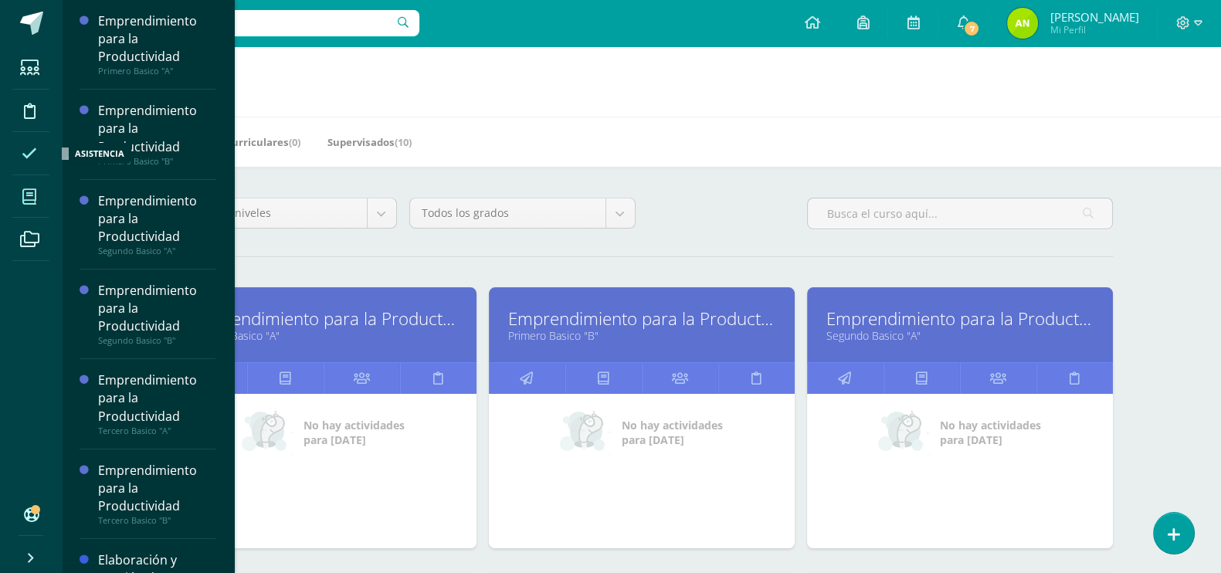
click at [27, 151] on icon at bounding box center [29, 153] width 15 height 15
click at [1170, 541] on icon at bounding box center [1174, 535] width 14 height 18
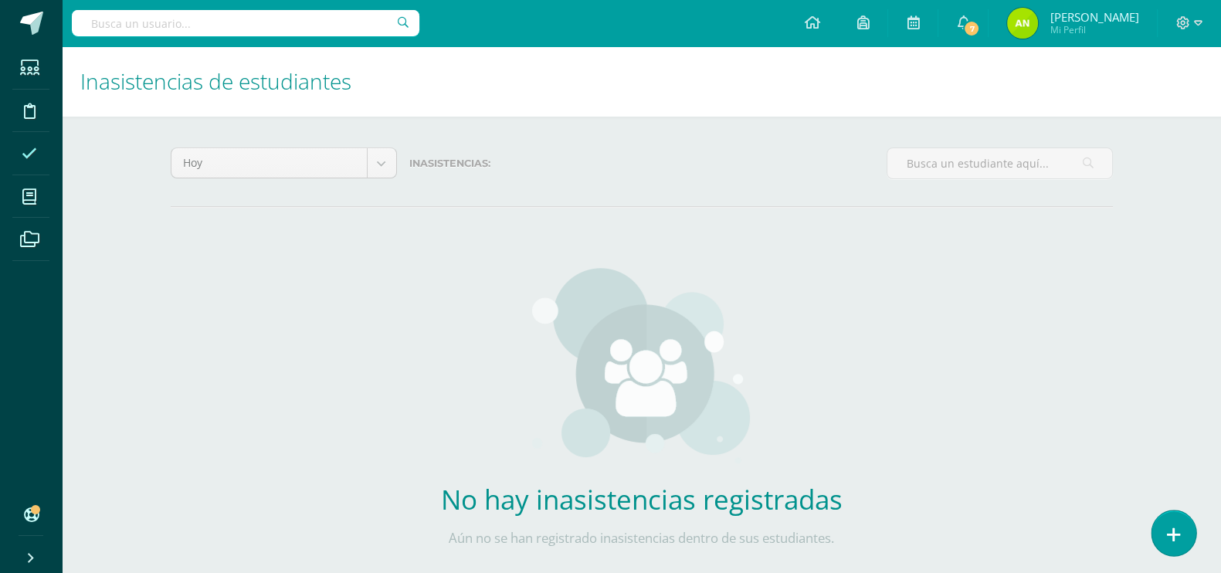
click at [1182, 542] on link at bounding box center [1174, 533] width 44 height 45
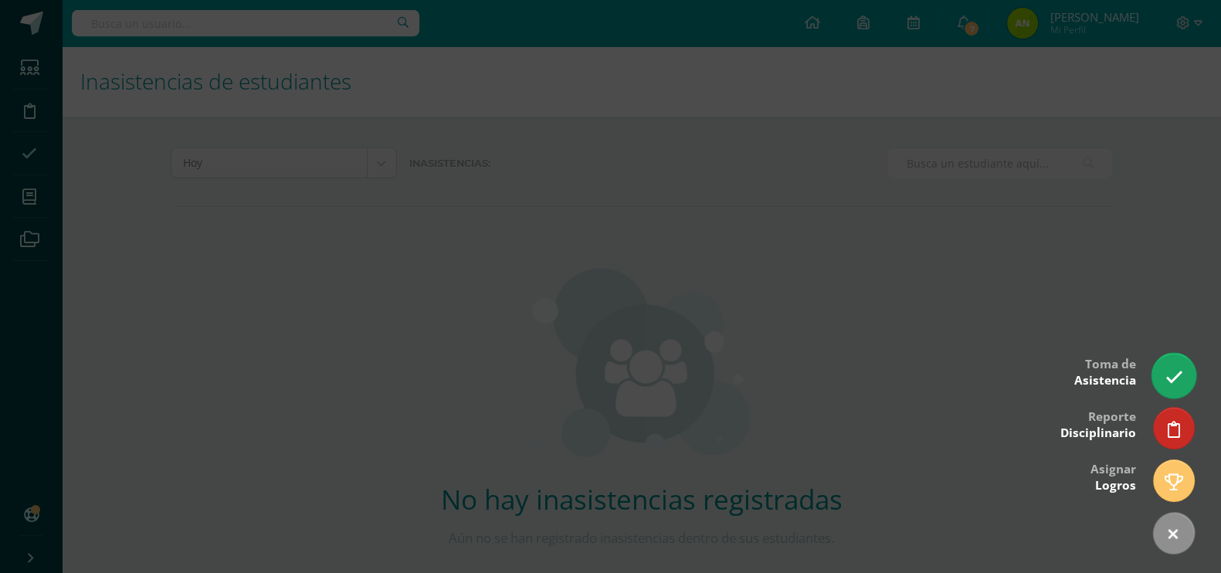
click at [1173, 361] on link at bounding box center [1174, 375] width 44 height 45
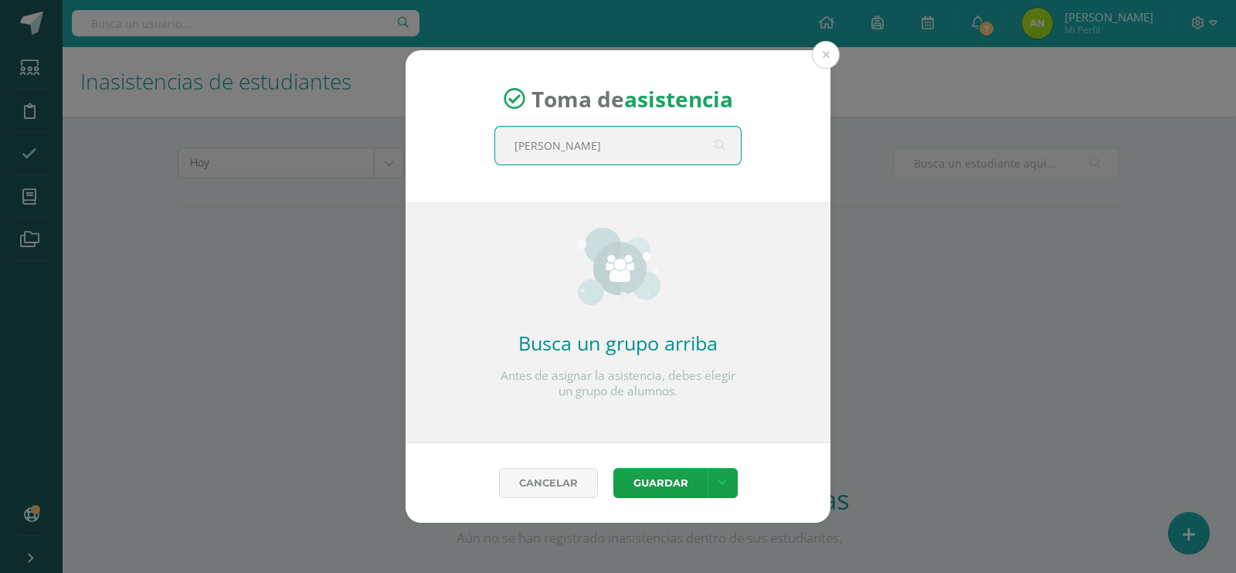
type input "quinto"
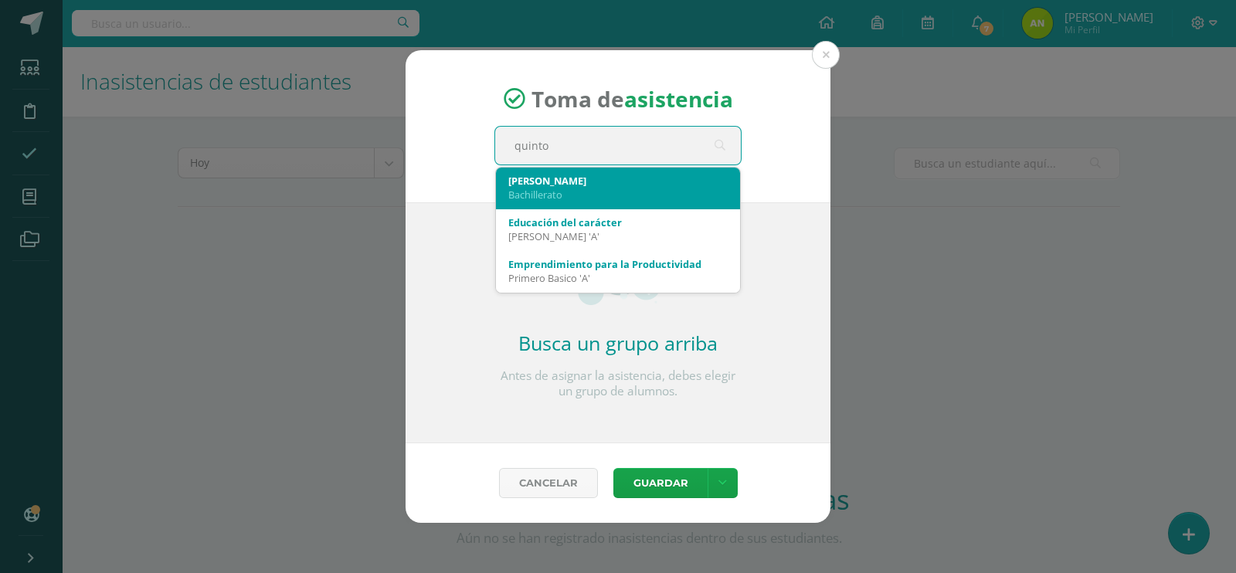
click at [546, 189] on div "Bachillerato" at bounding box center [617, 195] width 219 height 14
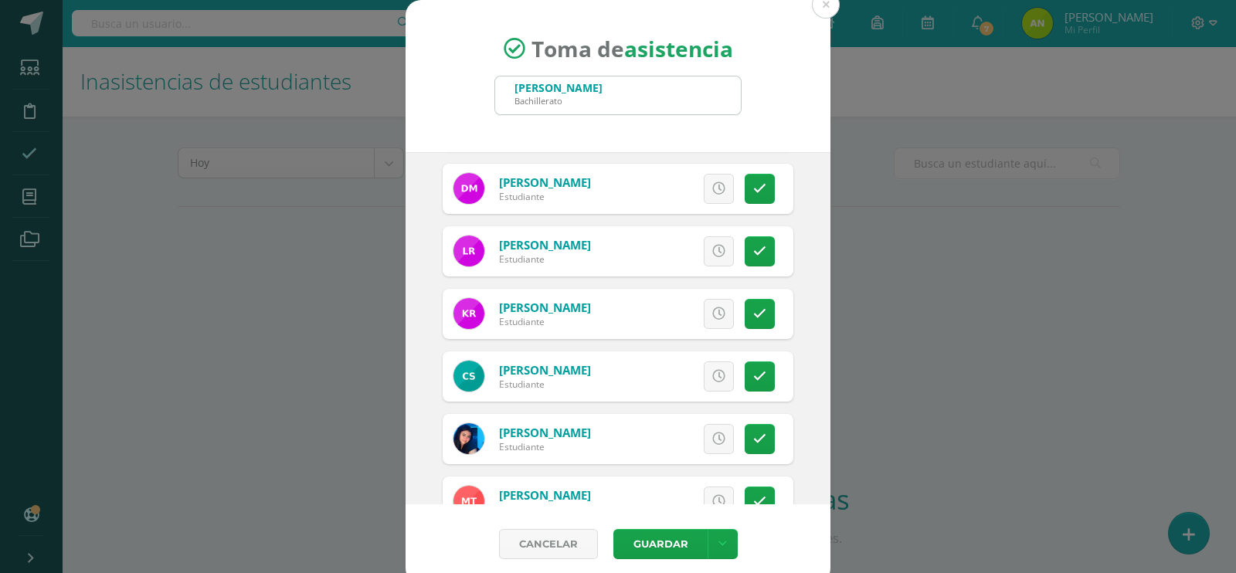
scroll to position [793, 0]
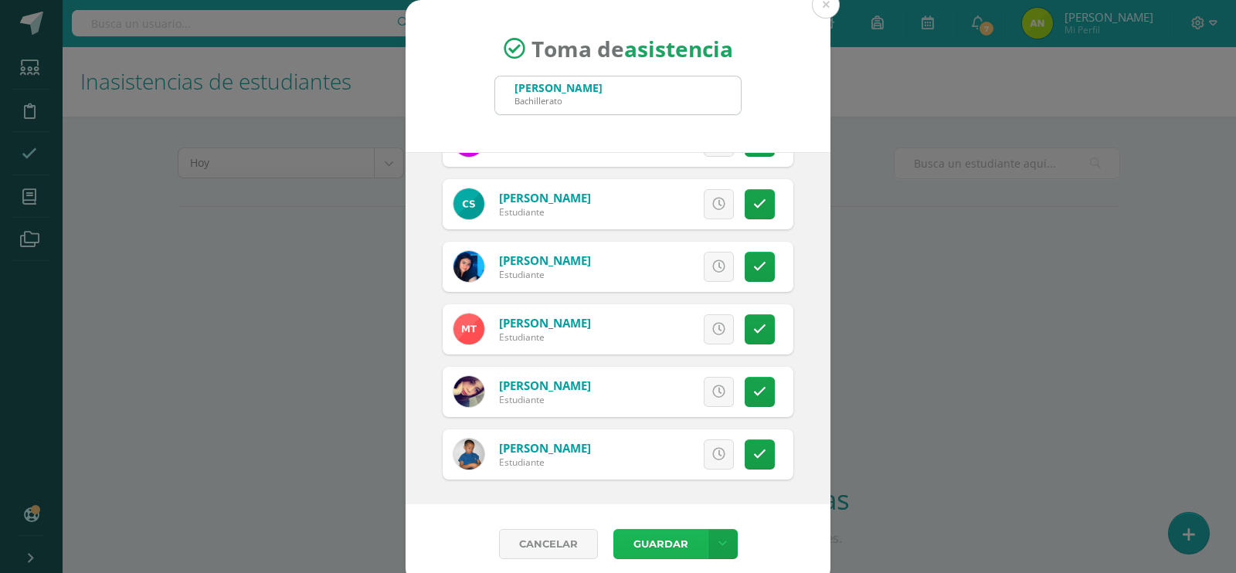
click at [650, 538] on button "Guardar" at bounding box center [660, 544] width 94 height 30
